Goal: Information Seeking & Learning: Learn about a topic

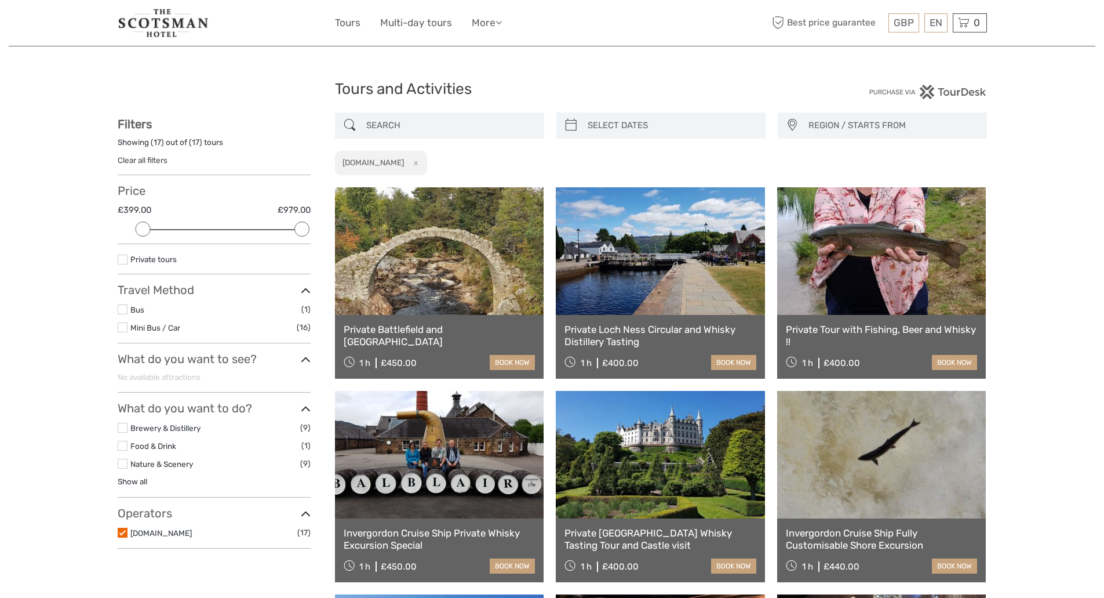
select select
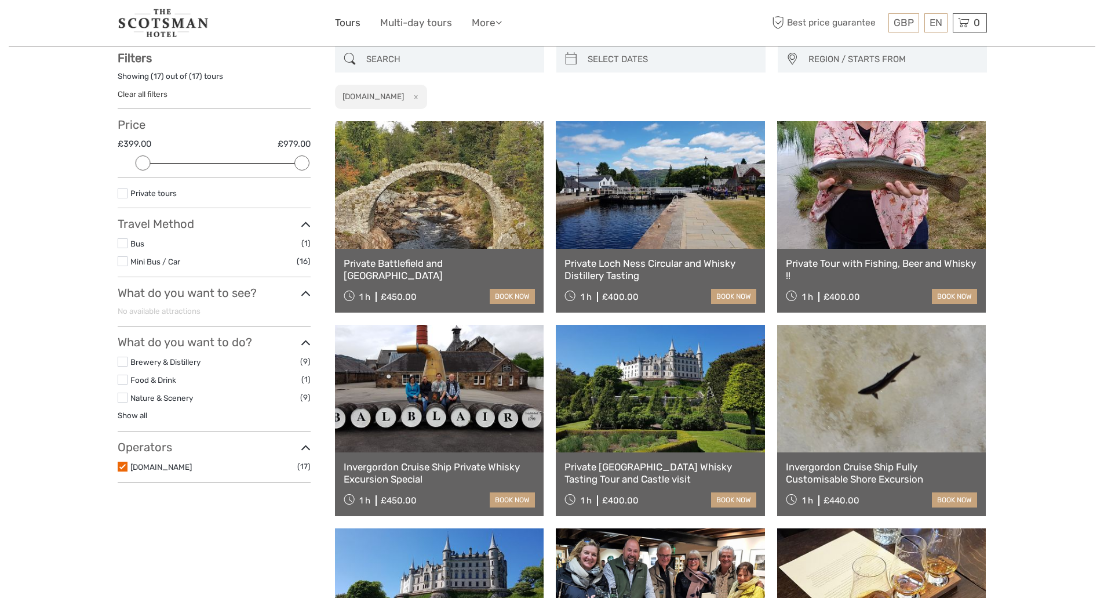
drag, startPoint x: 0, startPoint y: 0, endPoint x: 346, endPoint y: 20, distance: 346.6
click at [346, 20] on link "Tours" at bounding box center [348, 22] width 26 height 17
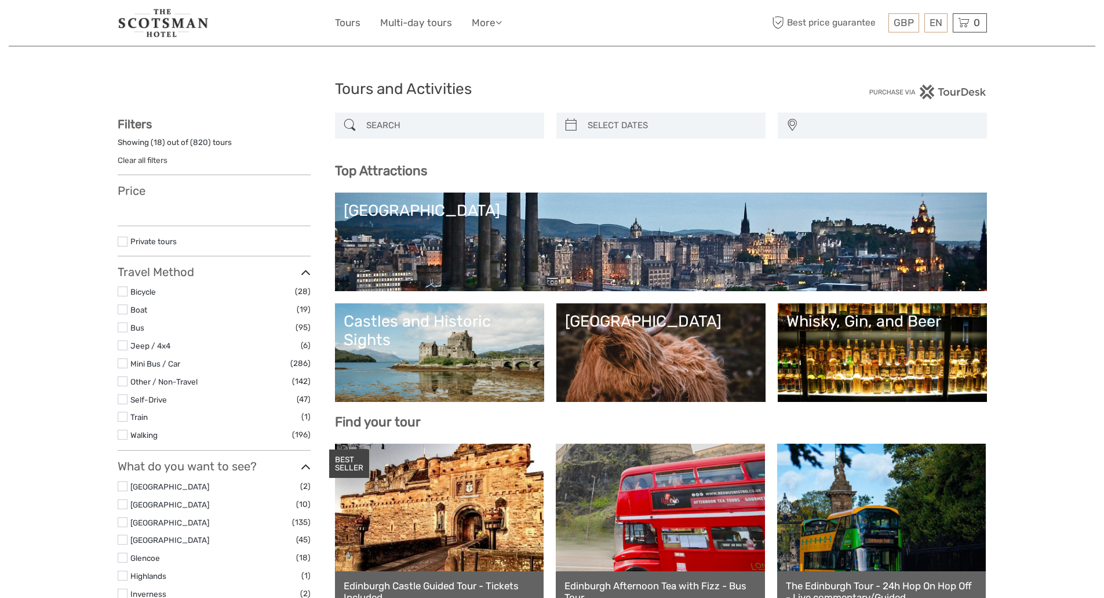
select select
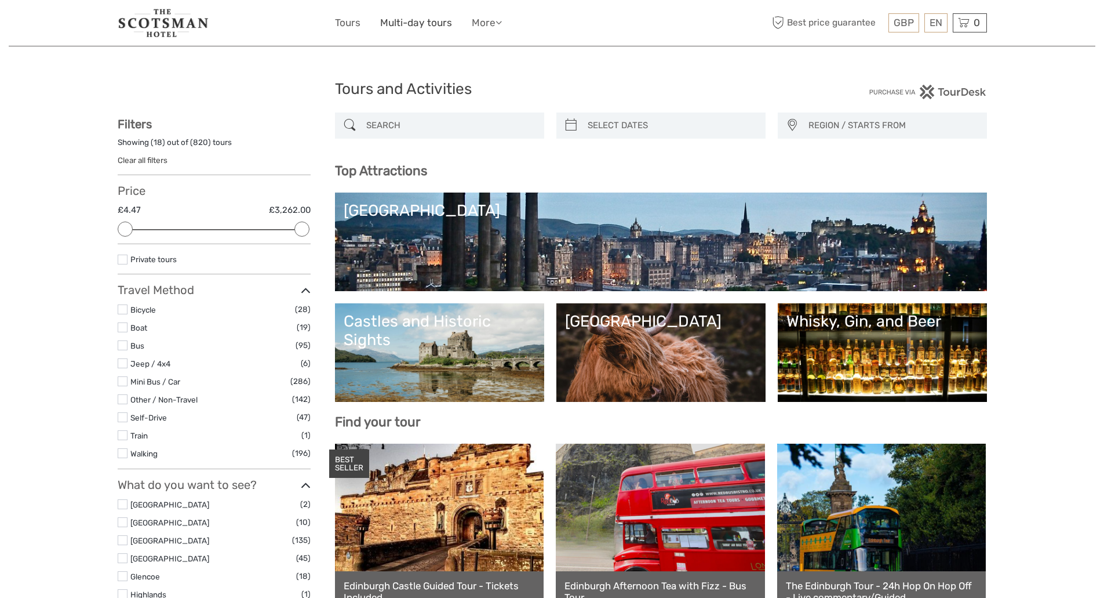
click at [404, 23] on link "Multi-day tours" at bounding box center [416, 22] width 72 height 17
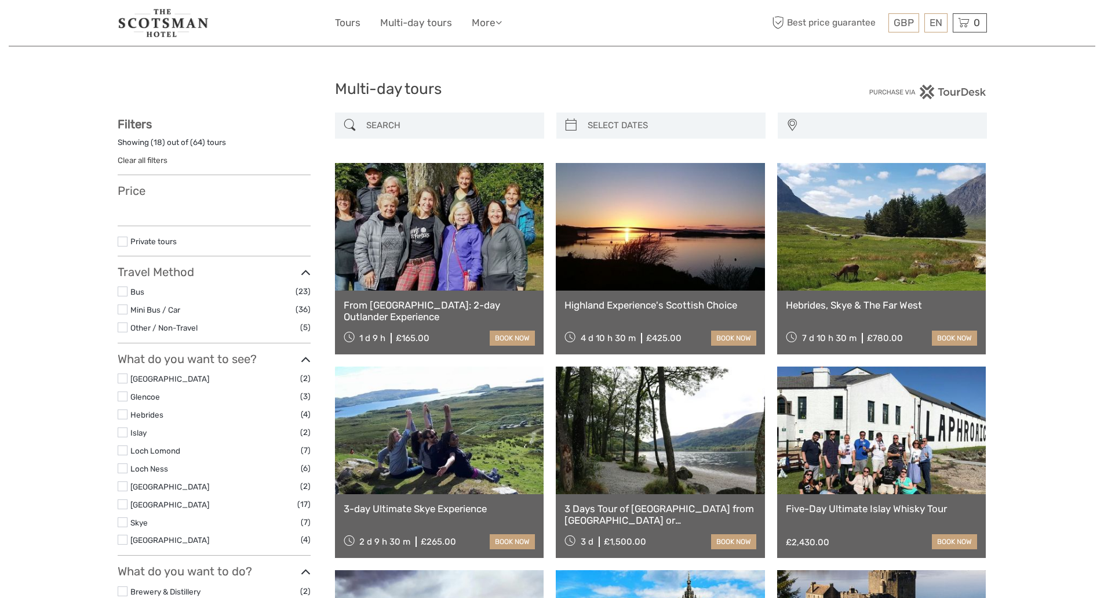
select select
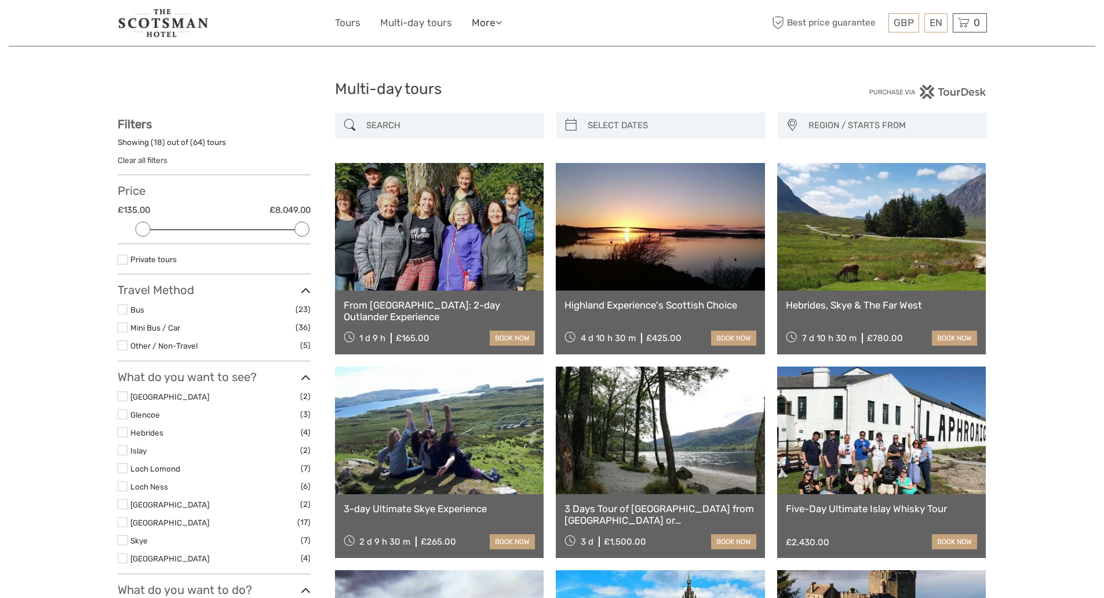
click at [486, 23] on link "More" at bounding box center [487, 22] width 30 height 17
click at [485, 48] on link "Travel Articles" at bounding box center [467, 46] width 70 height 23
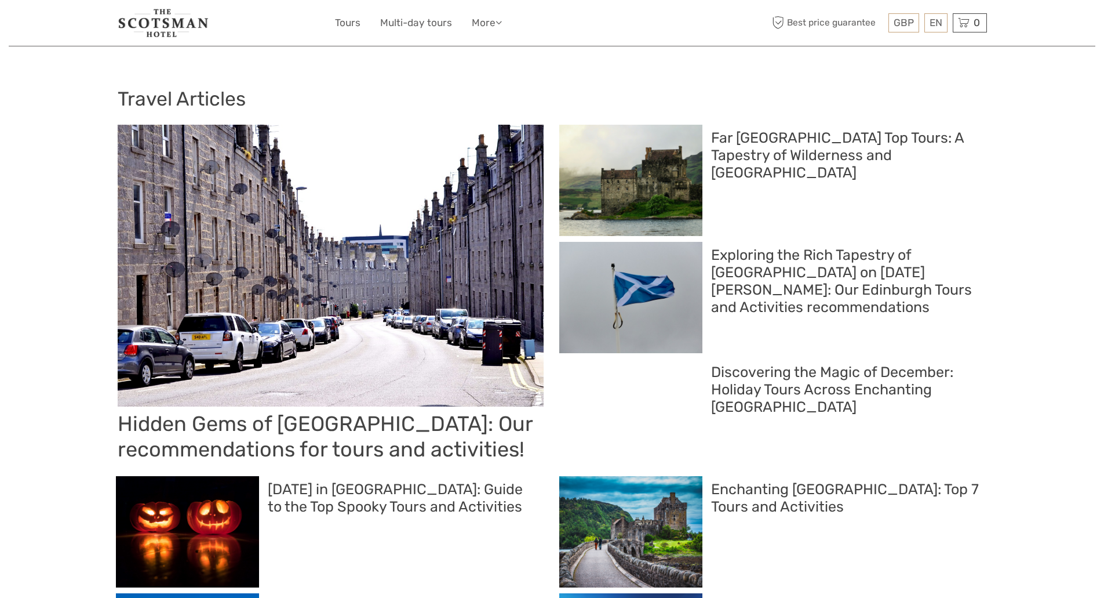
click at [356, 428] on h2 "Hidden Gems of [GEOGRAPHIC_DATA]: Our recommendations for tours and activities!" at bounding box center [331, 436] width 426 height 50
